Goal: Information Seeking & Learning: Learn about a topic

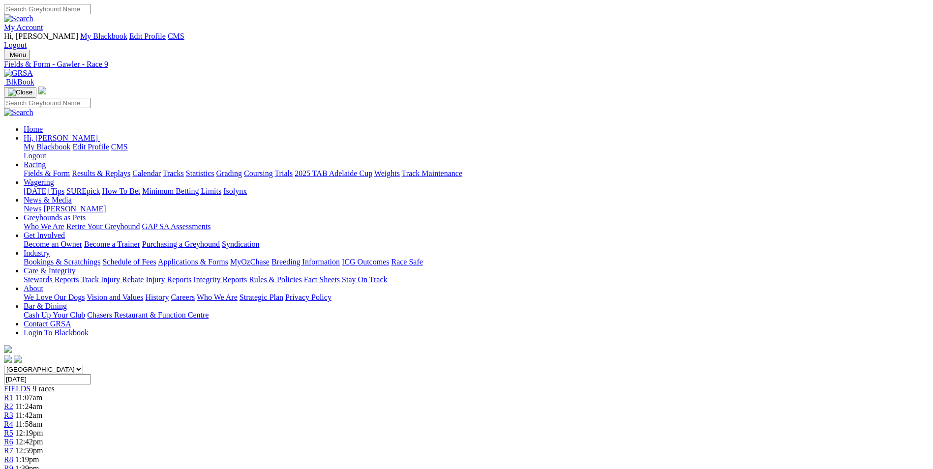
click at [33, 69] on img at bounding box center [18, 73] width 29 height 9
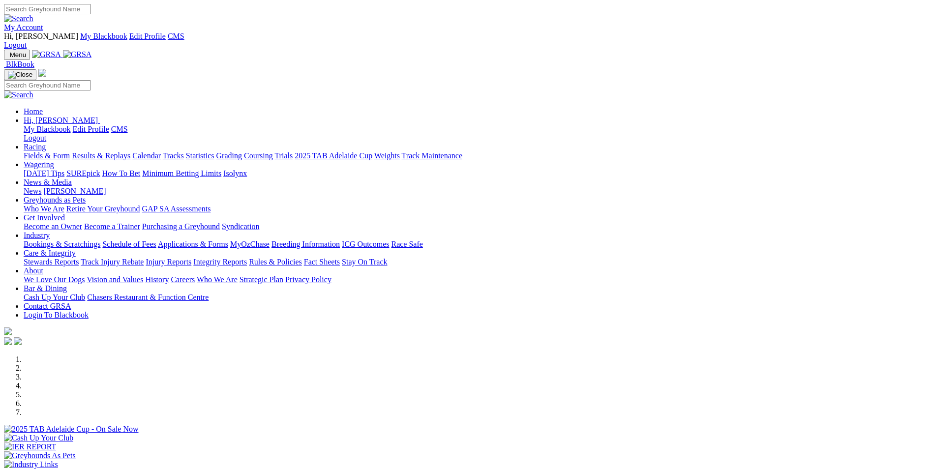
scroll to position [197, 0]
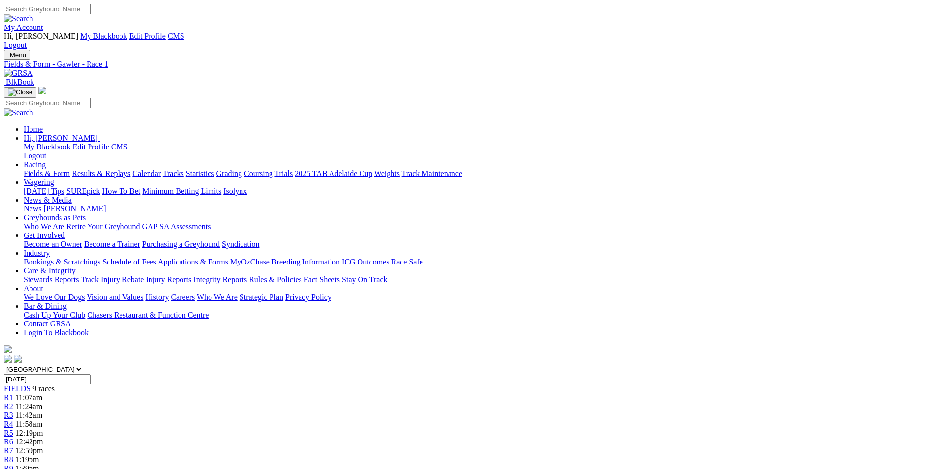
click at [33, 69] on img at bounding box center [18, 73] width 29 height 9
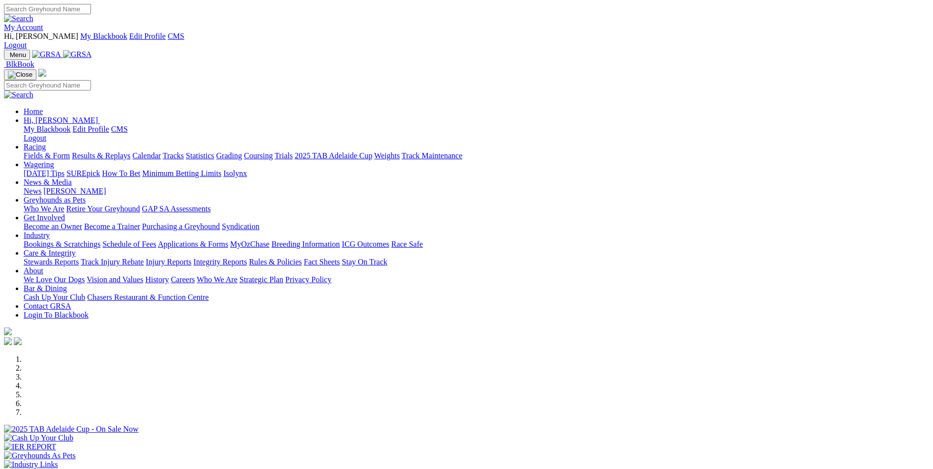
click at [43, 23] on link "My Account" at bounding box center [23, 27] width 39 height 8
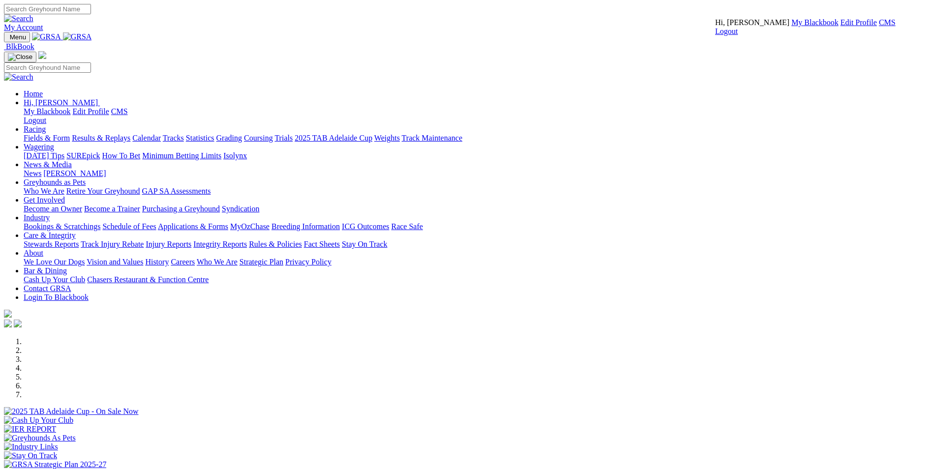
click at [879, 27] on link "CMS" at bounding box center [887, 22] width 17 height 8
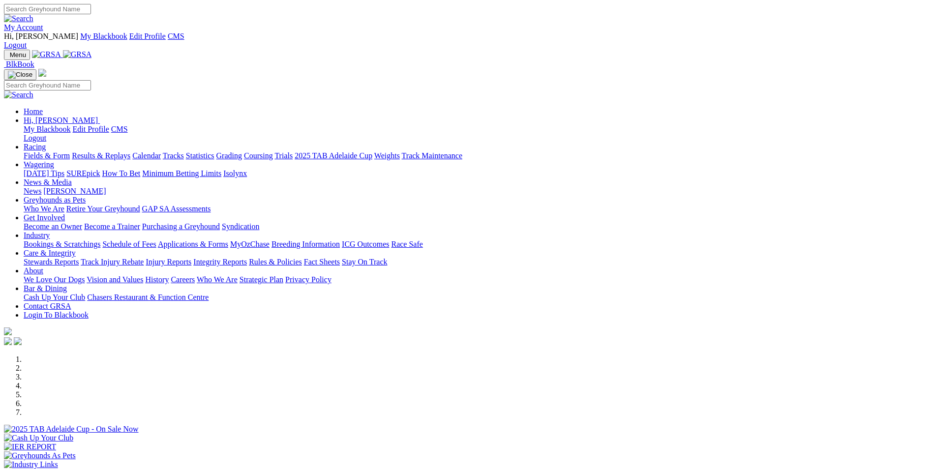
click at [100, 169] on link "SUREpick" at bounding box center [82, 173] width 33 height 8
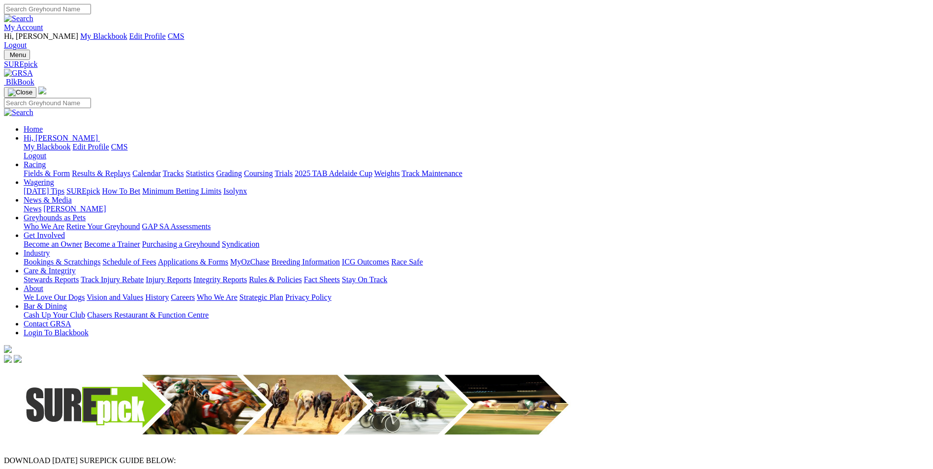
click at [33, 69] on img at bounding box center [18, 73] width 29 height 9
